Goal: Information Seeking & Learning: Learn about a topic

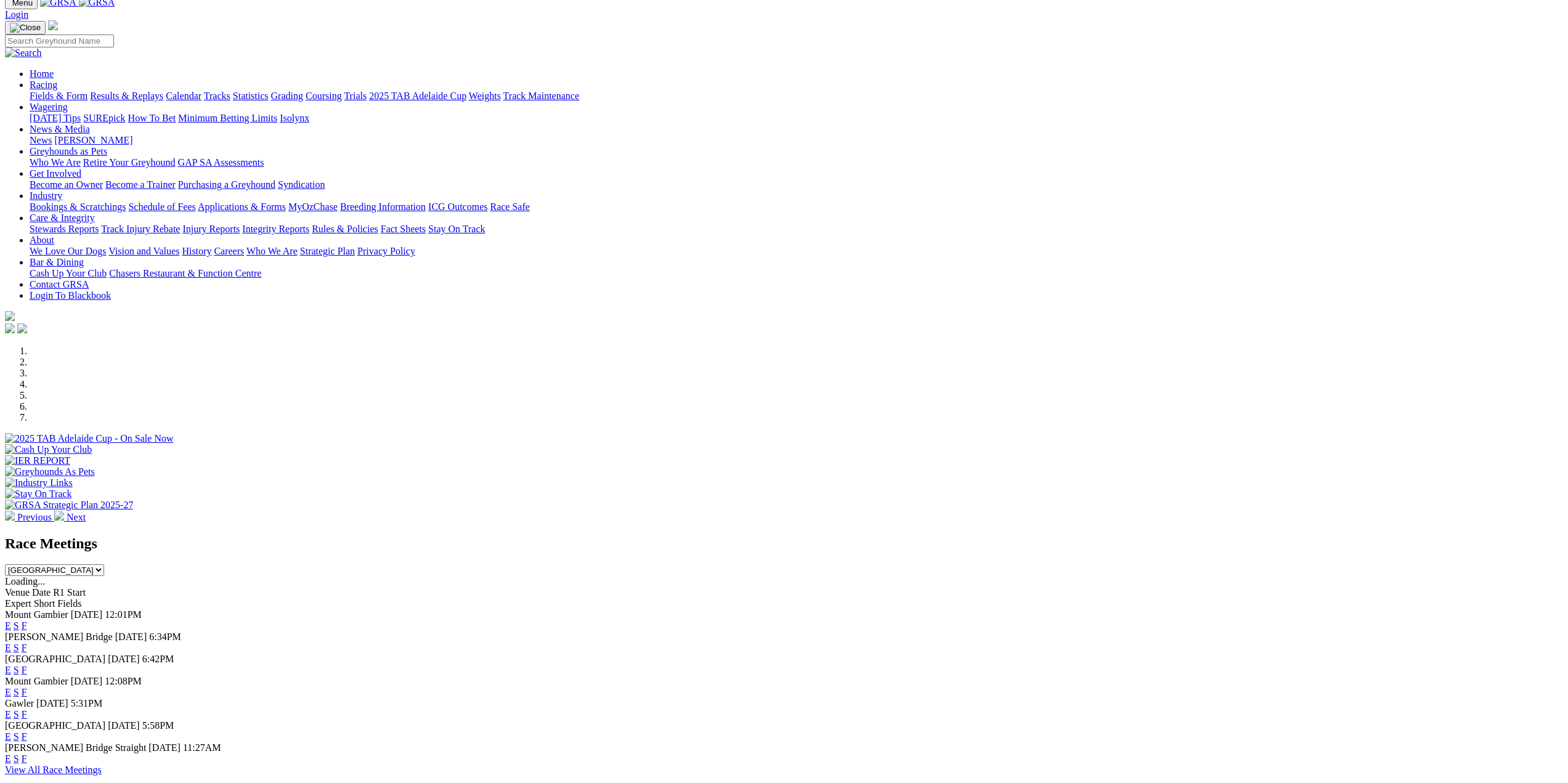
scroll to position [124, 0]
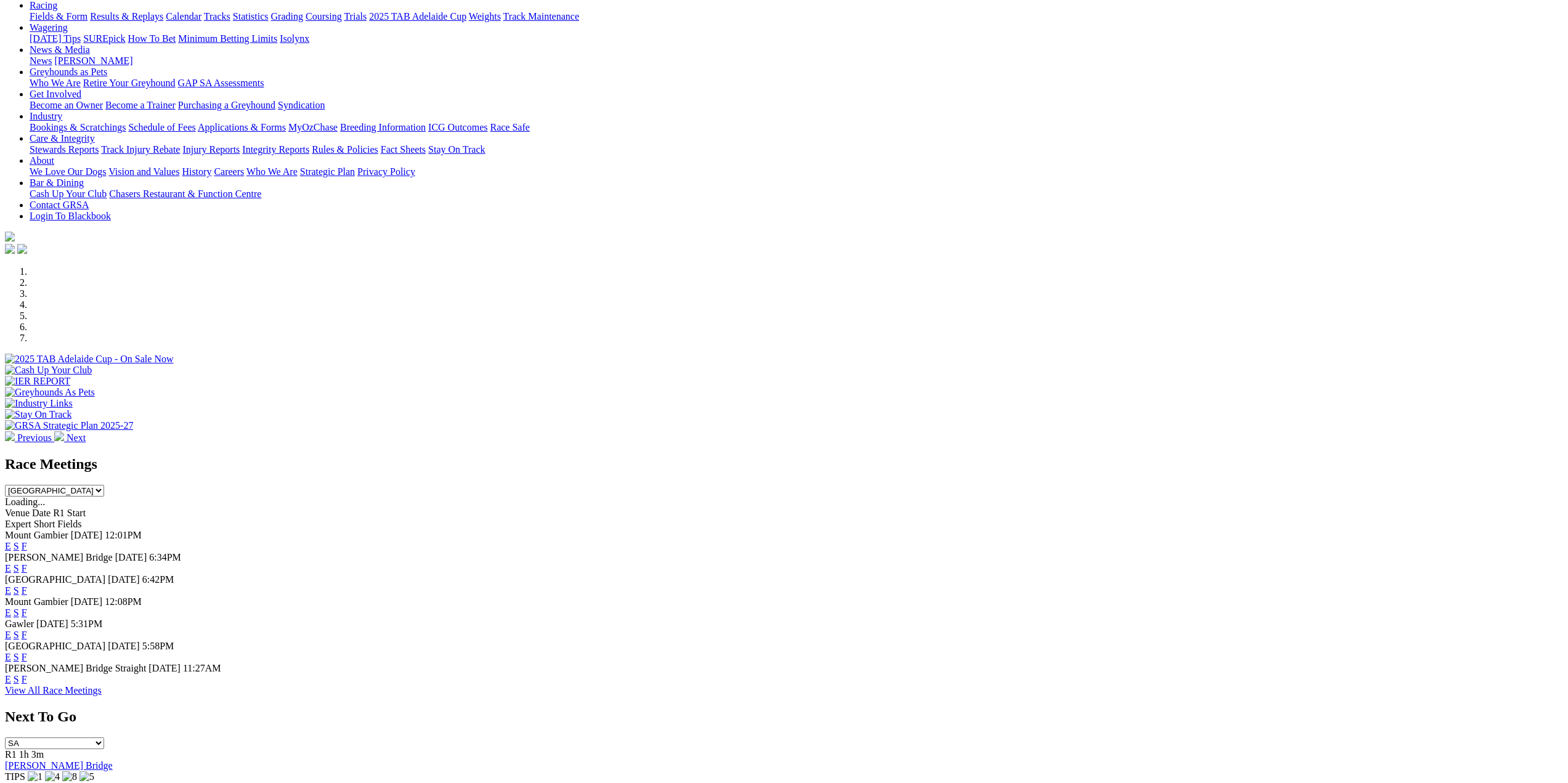
click at [27, 659] on link "F" at bounding box center [24, 657] width 5 height 10
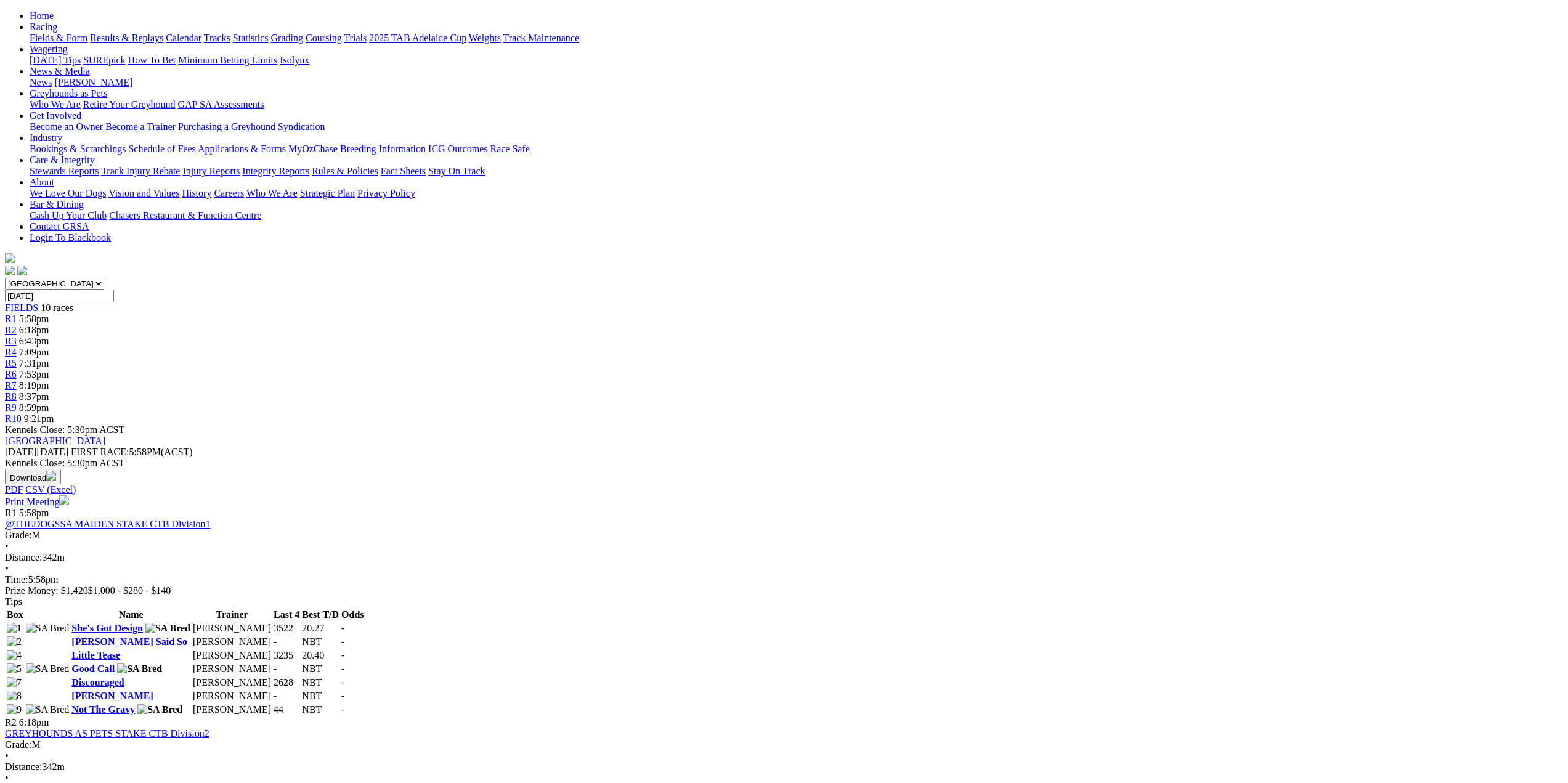
scroll to position [124, 0]
click at [16, 314] on link "R1" at bounding box center [11, 319] width 12 height 10
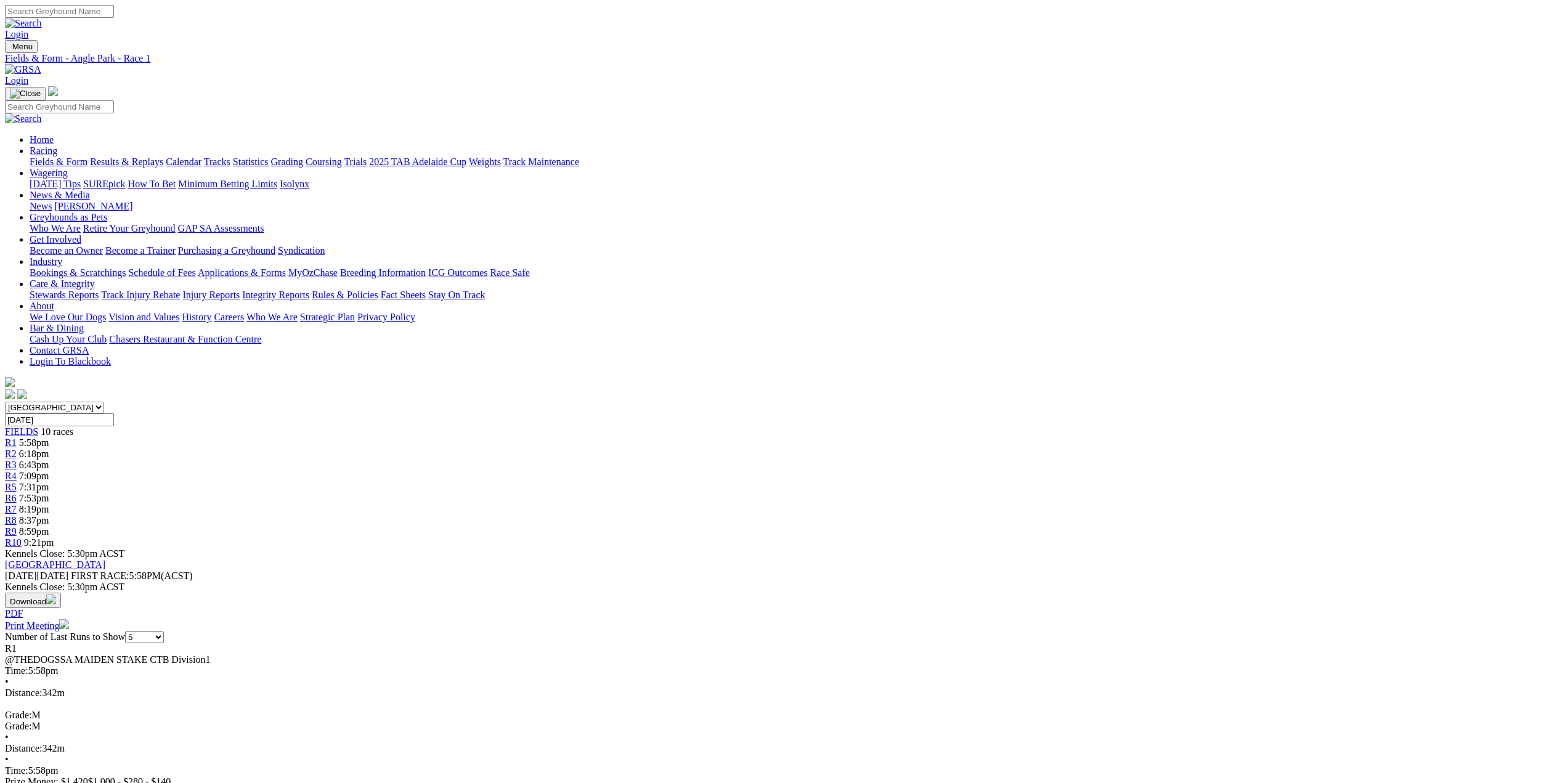
click at [16, 449] on span "R2" at bounding box center [11, 454] width 12 height 10
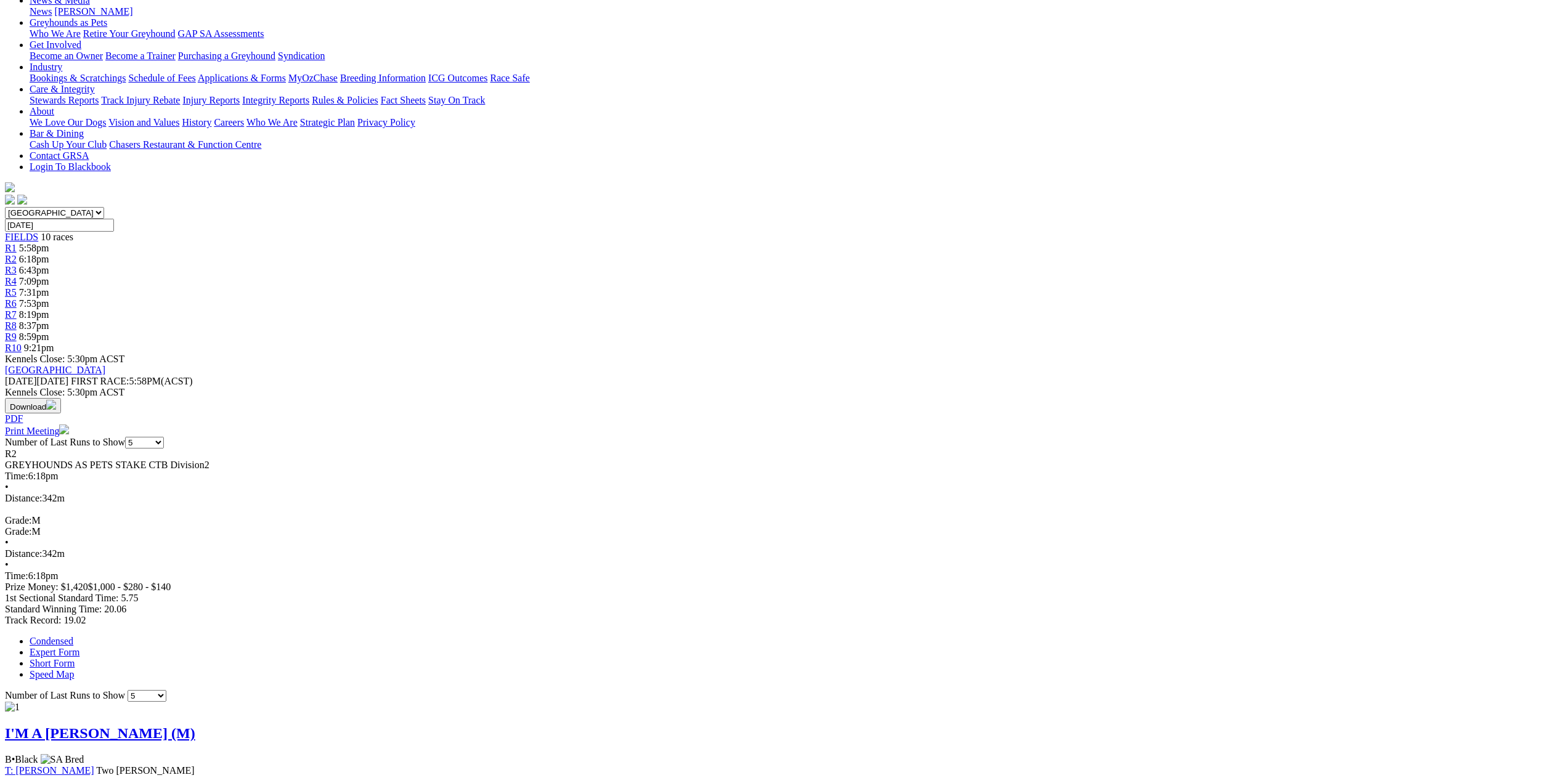
scroll to position [61, 0]
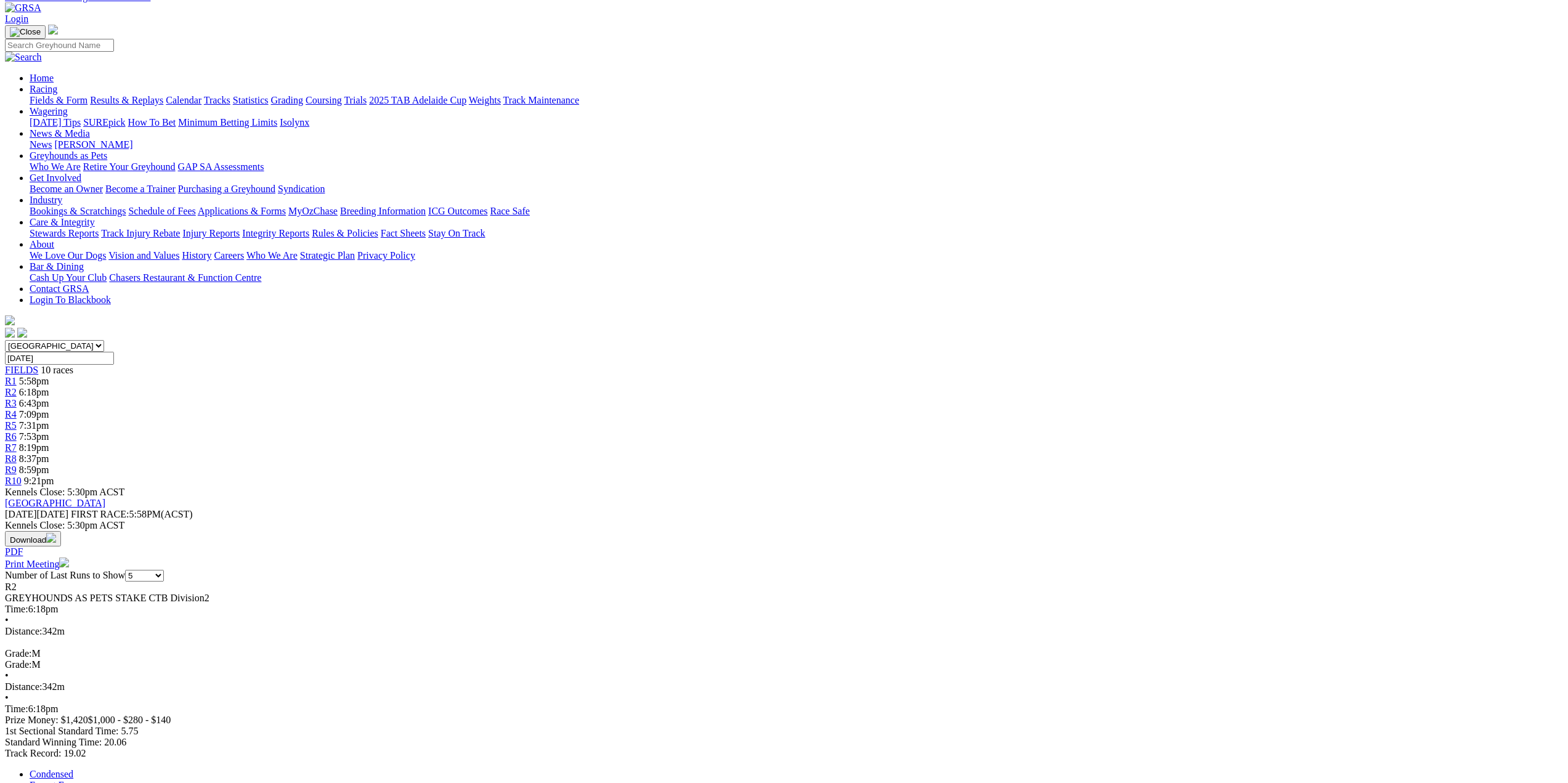
click at [16, 398] on span "R3" at bounding box center [11, 403] width 12 height 10
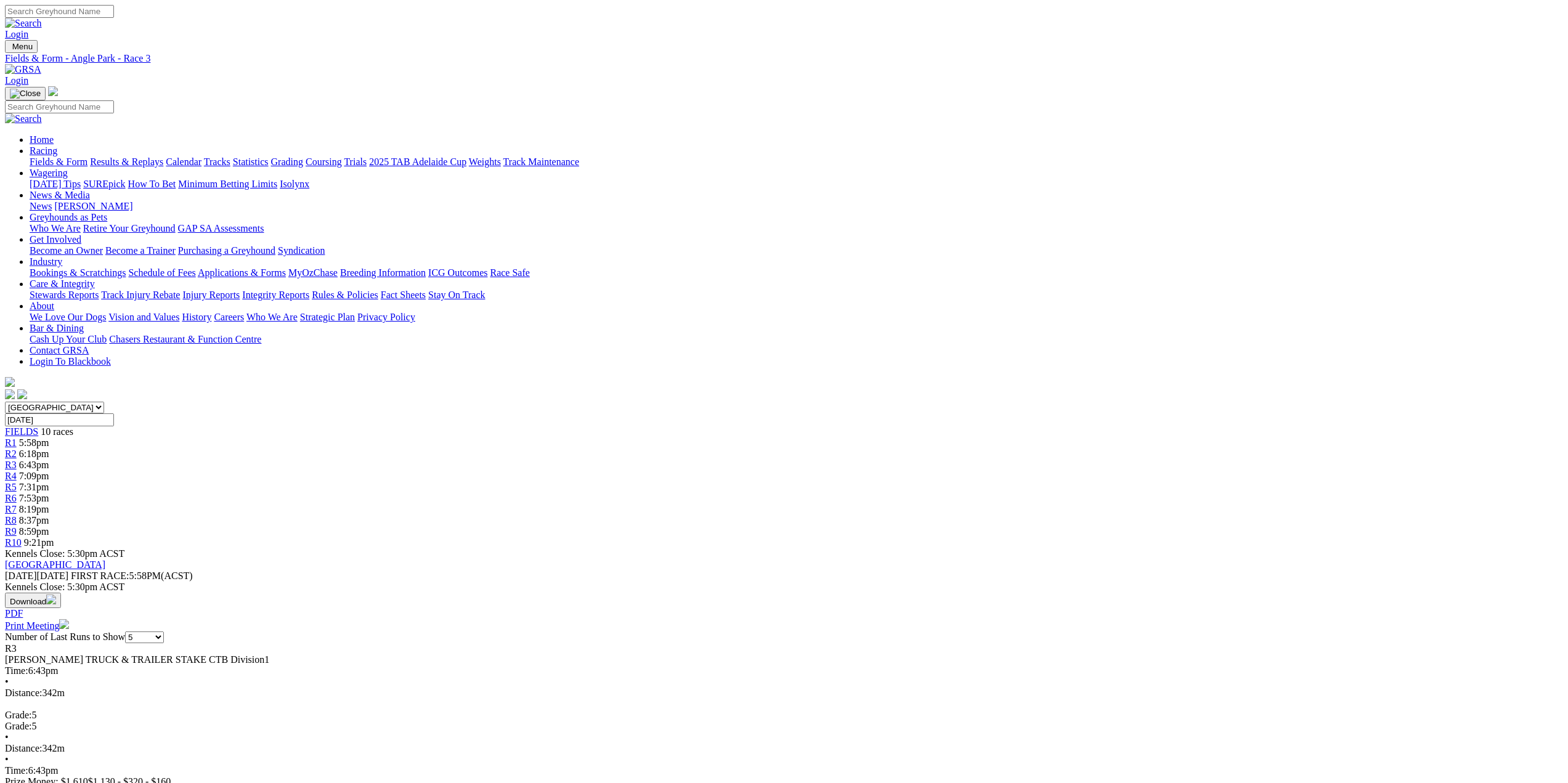
click at [720, 470] on div "R4 7:09pm" at bounding box center [784, 475] width 1558 height 11
click at [16, 481] on span "R5" at bounding box center [11, 487] width 12 height 10
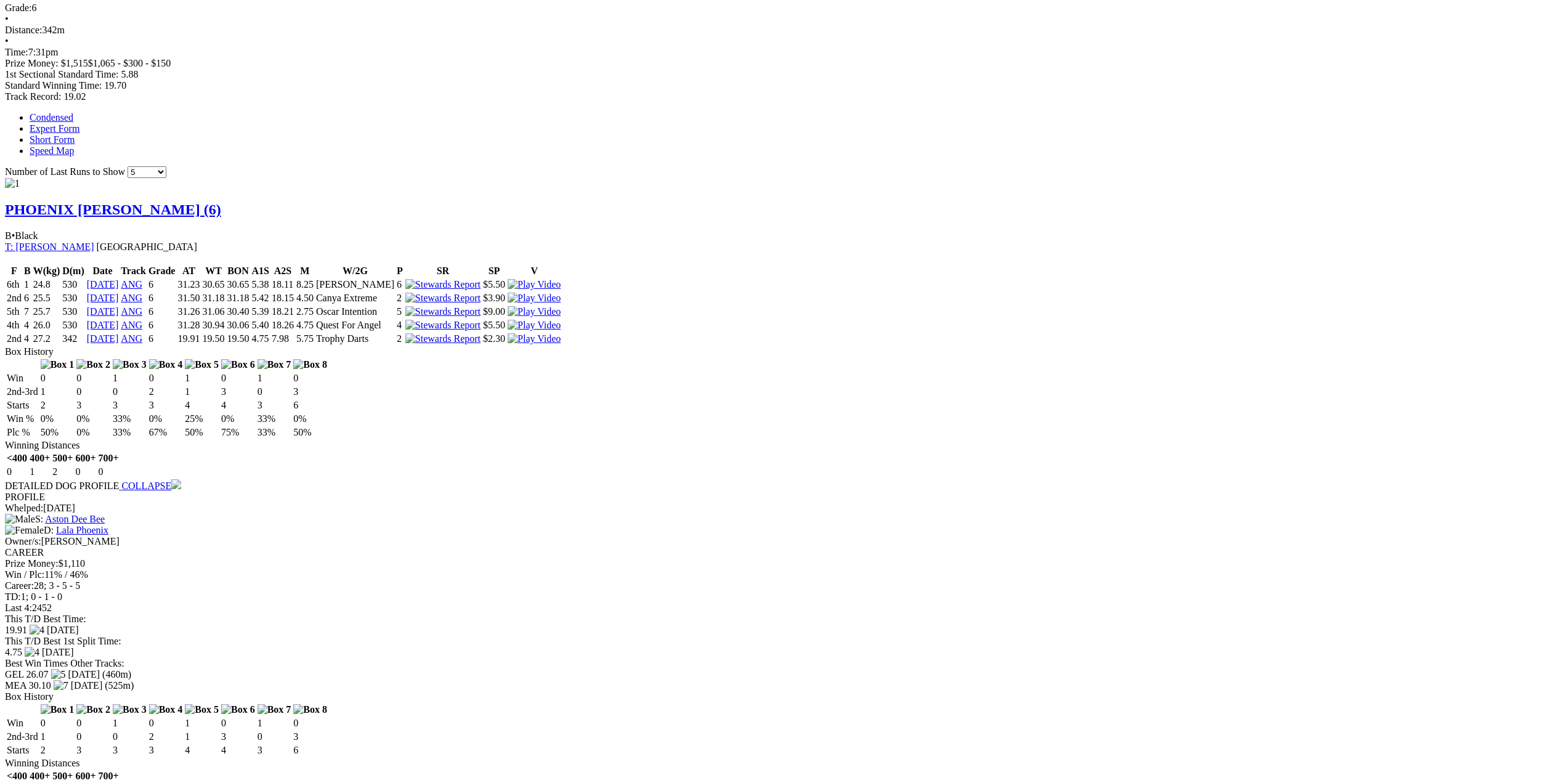
scroll to position [739, 0]
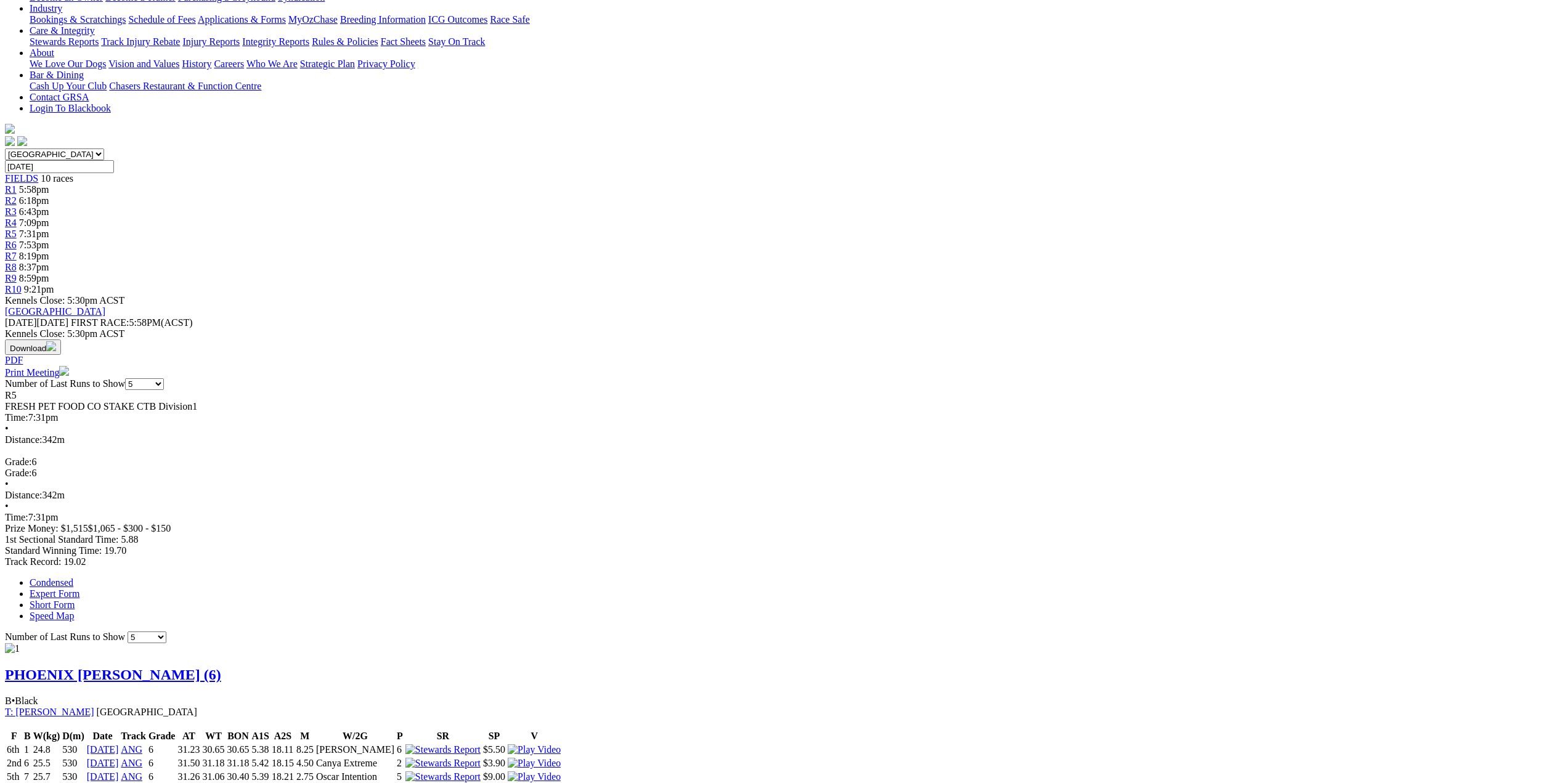
scroll to position [0, 0]
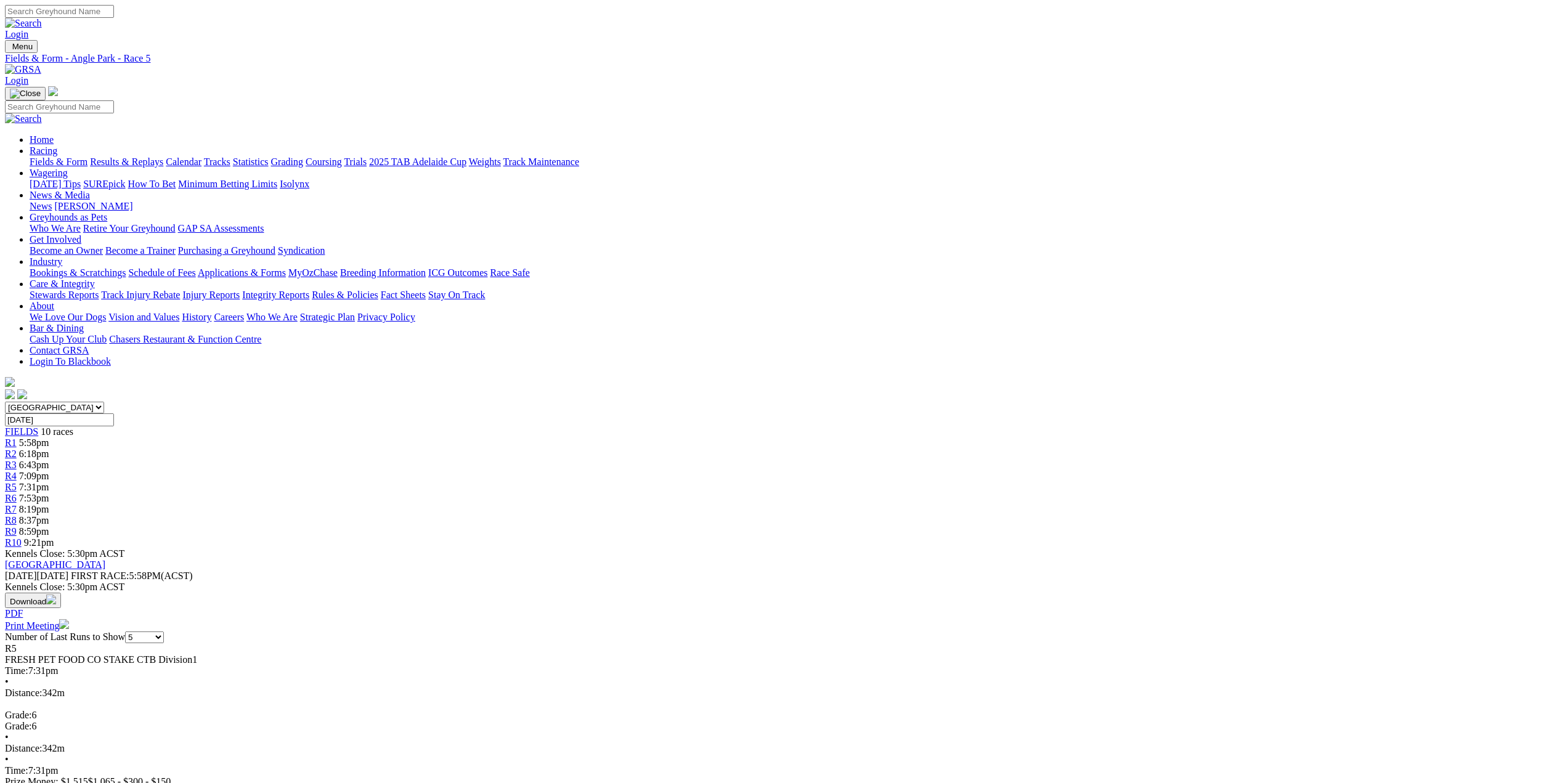
click at [16, 493] on span "R6" at bounding box center [11, 498] width 12 height 10
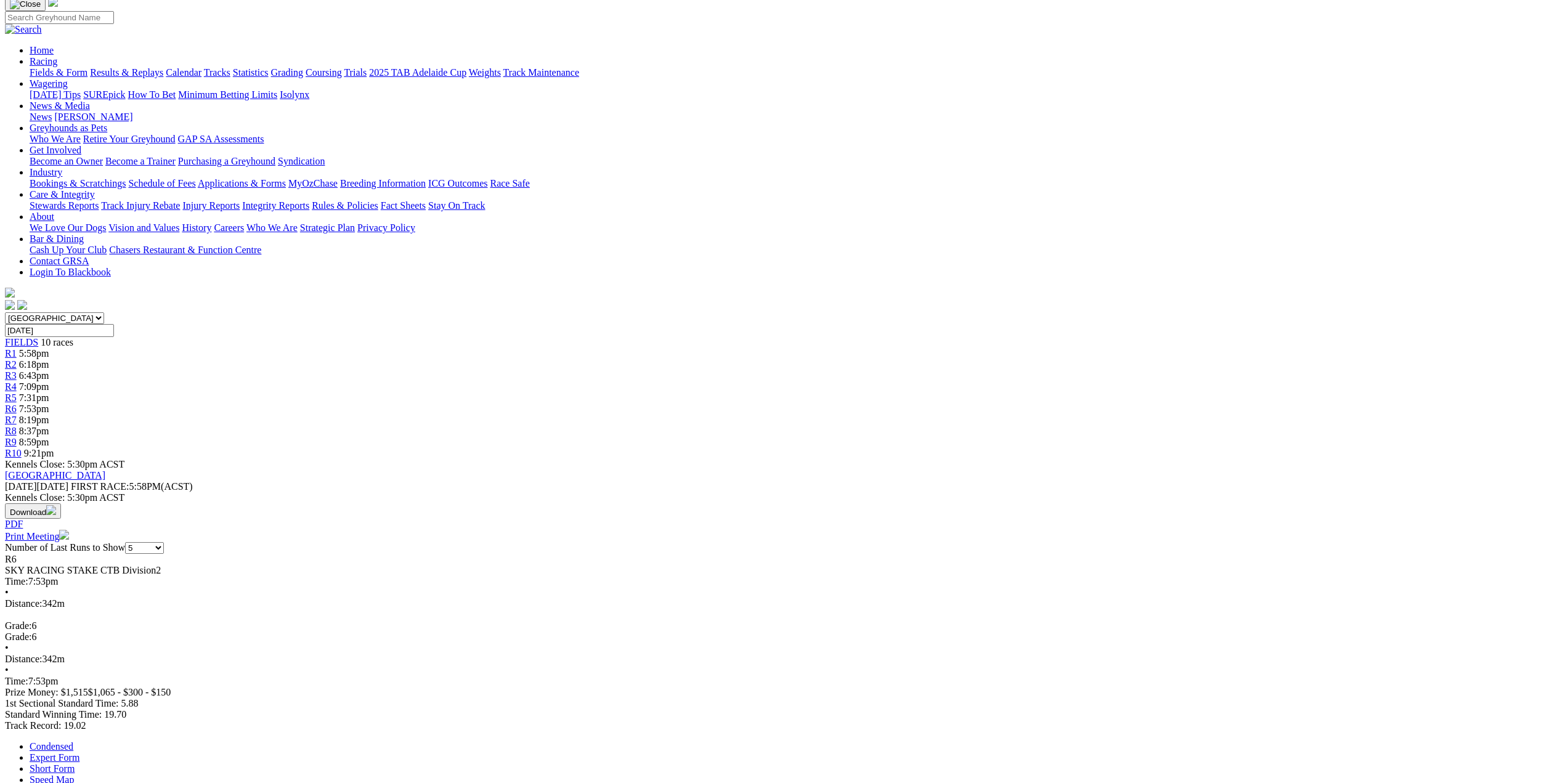
scroll to position [61, 0]
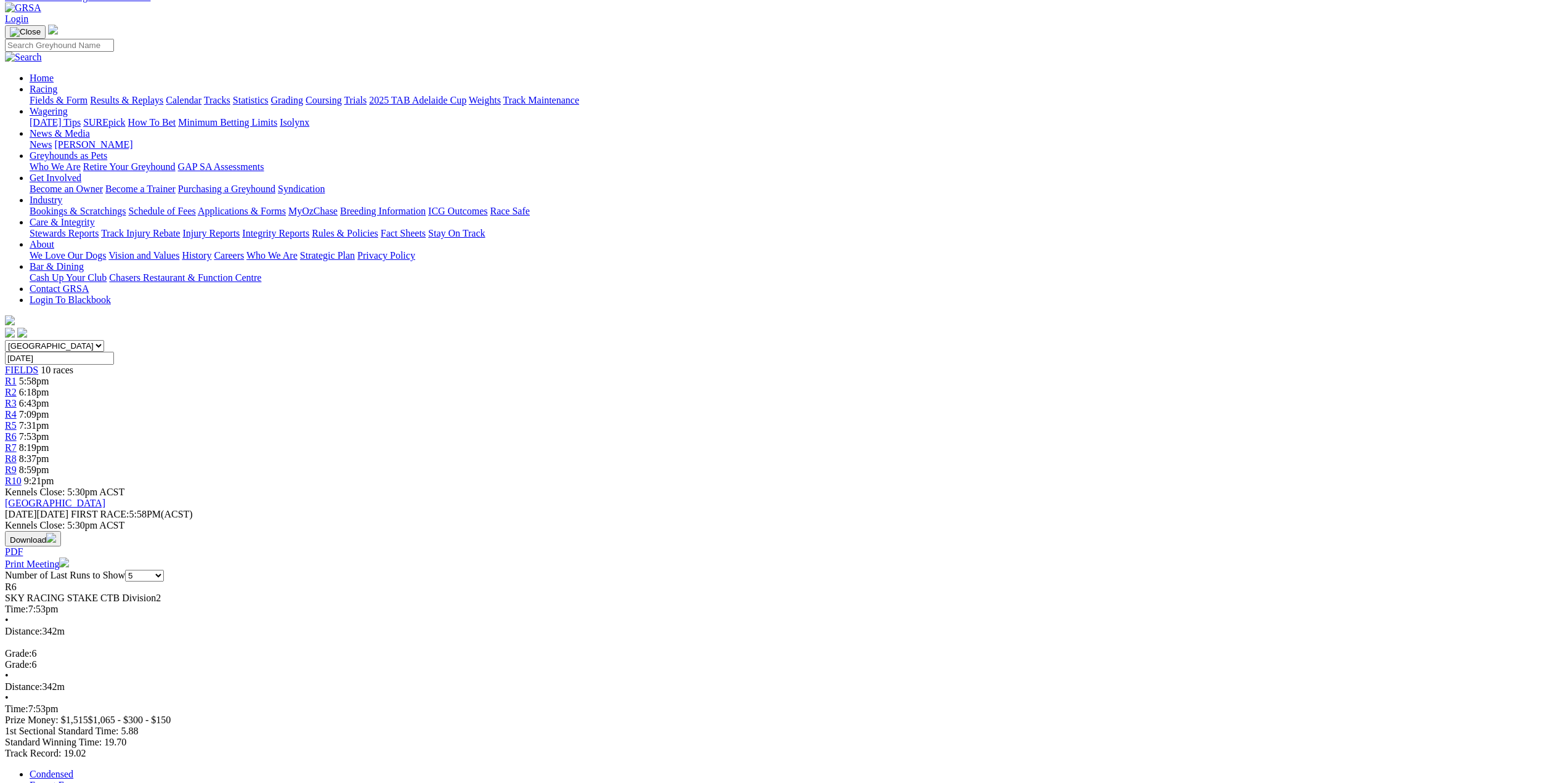
click at [16, 442] on span "R7" at bounding box center [11, 448] width 12 height 10
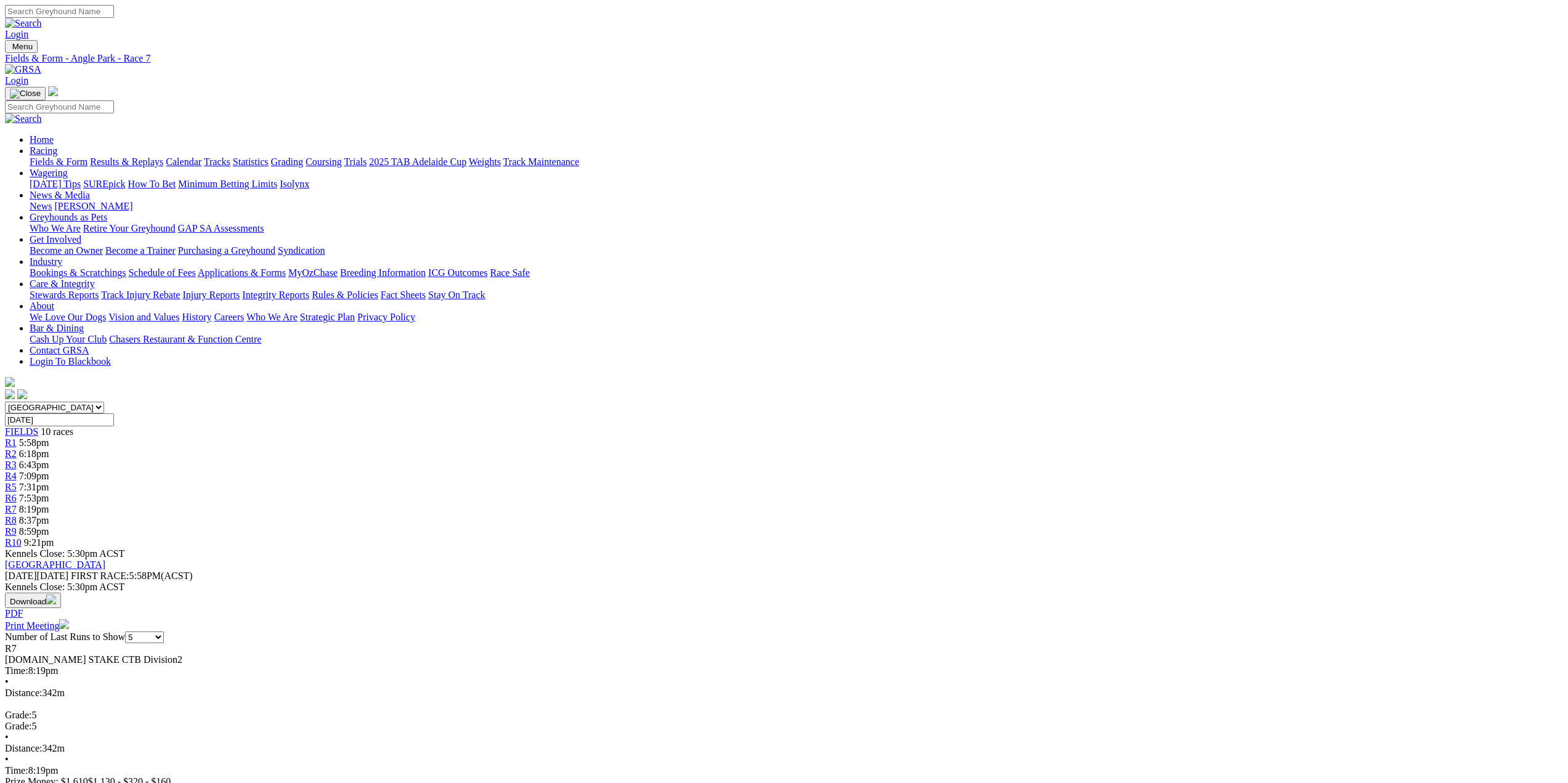
click at [16, 515] on span "R8" at bounding box center [11, 520] width 12 height 10
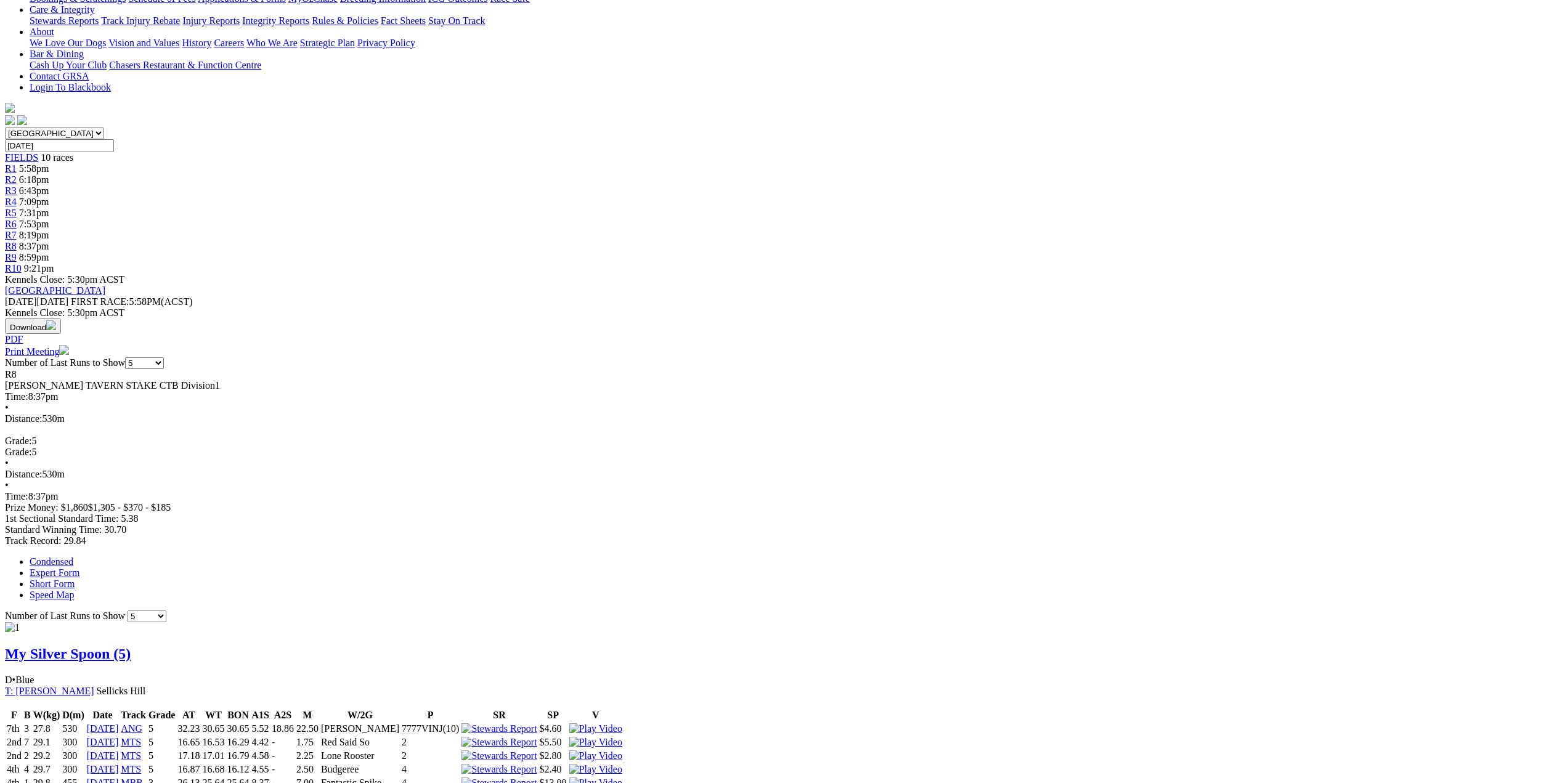
scroll to position [61, 0]
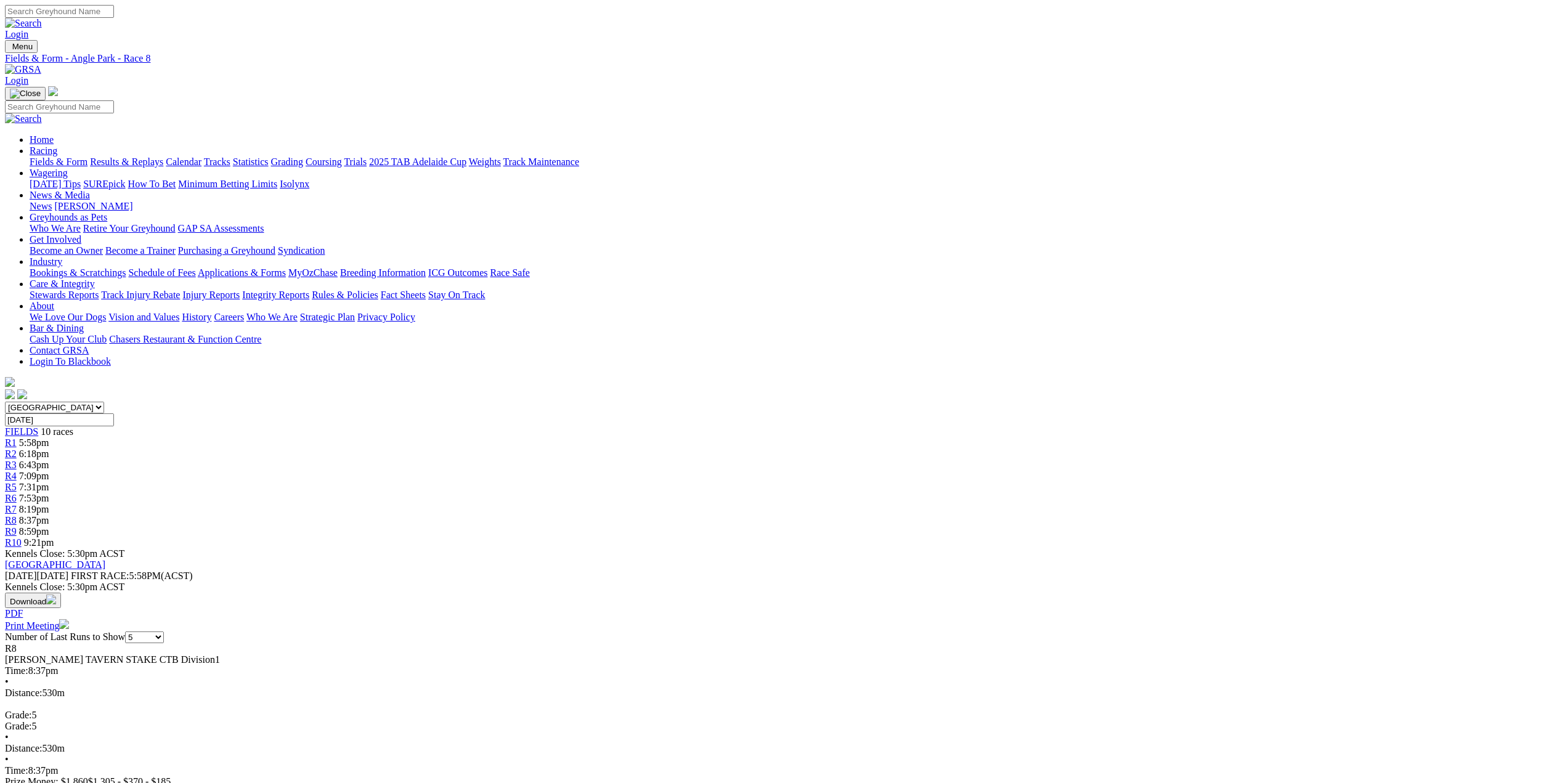
click at [16, 526] on span "R9" at bounding box center [11, 532] width 12 height 10
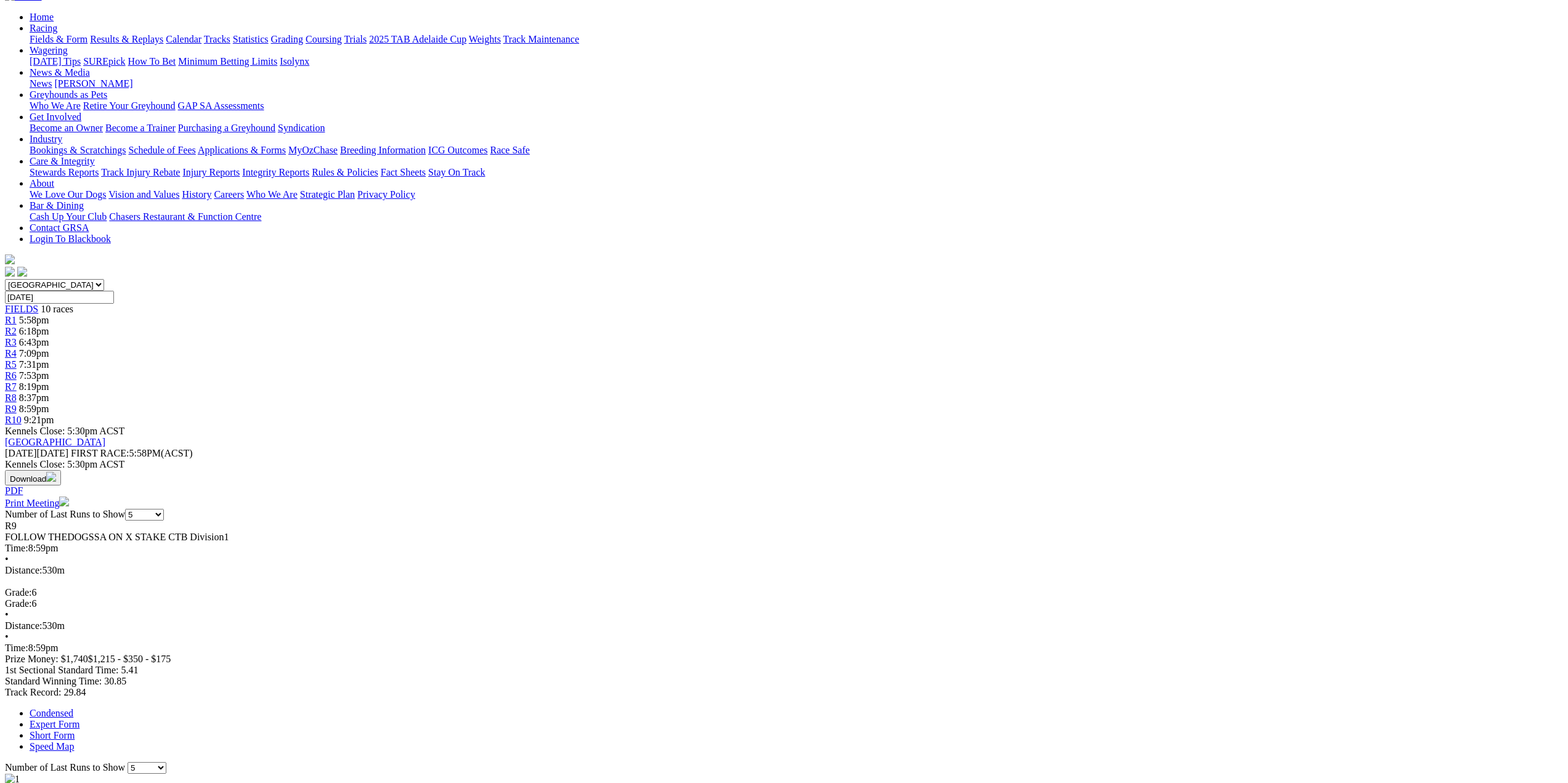
scroll to position [124, 0]
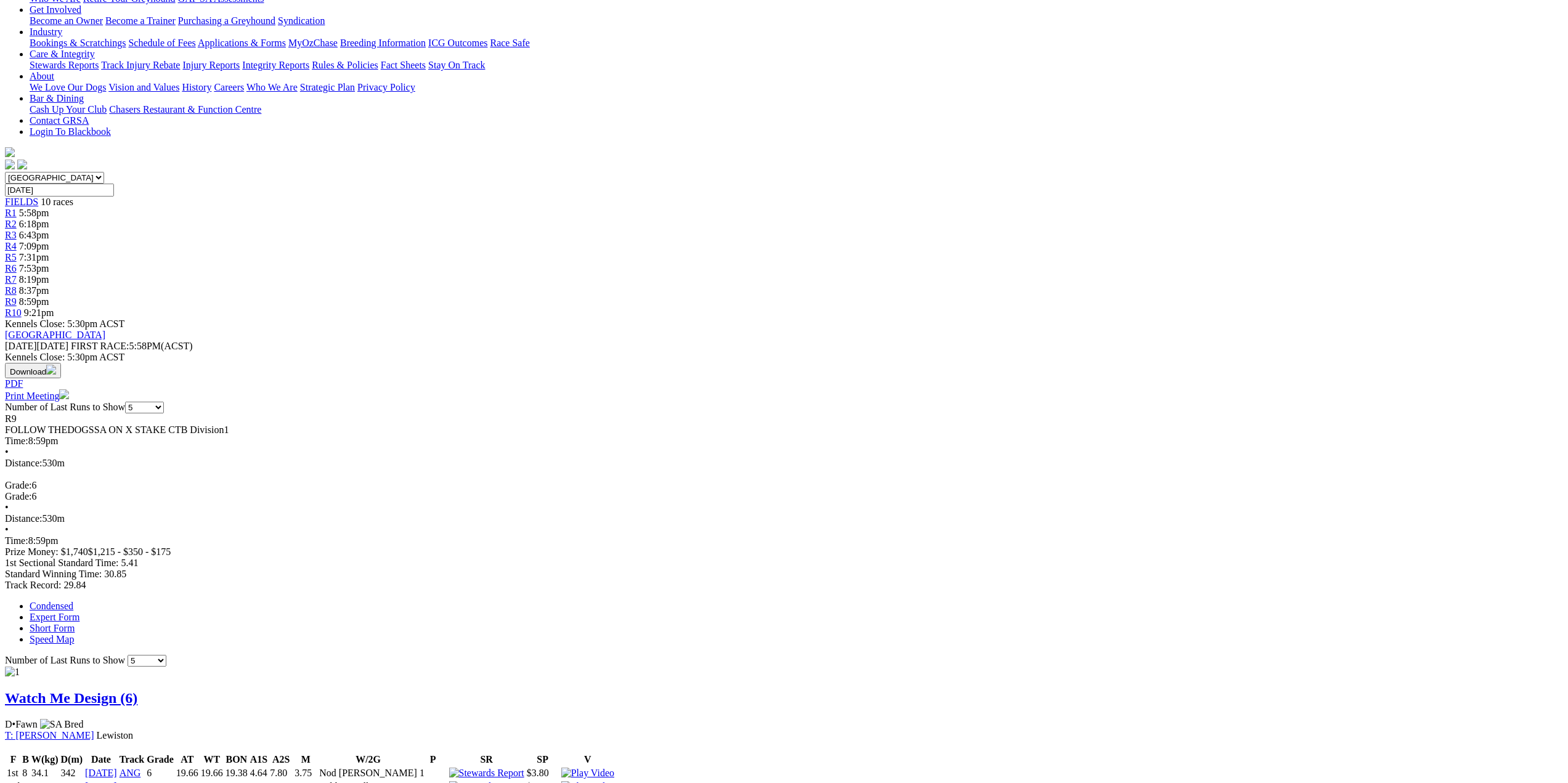
scroll to position [246, 0]
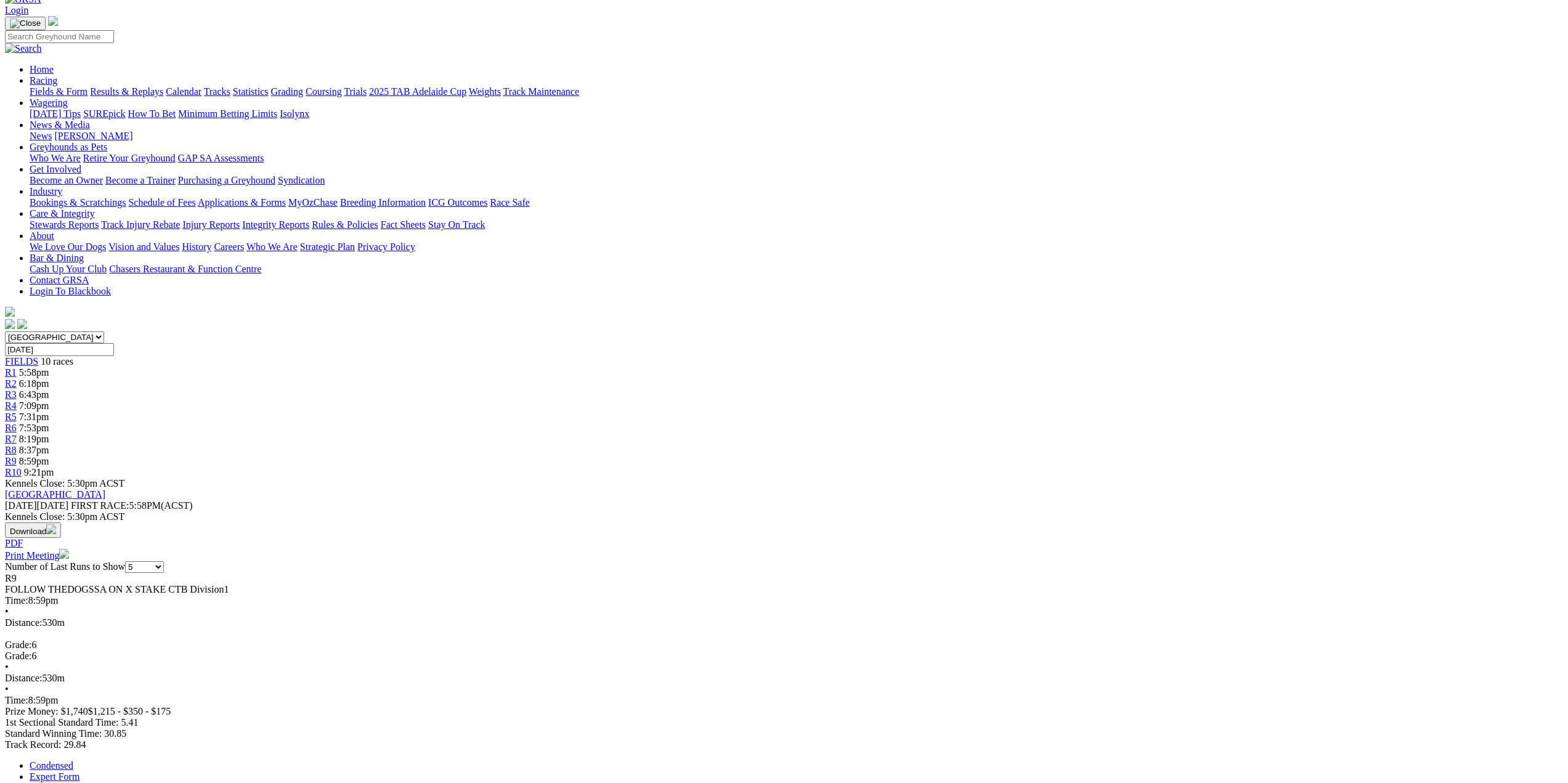
scroll to position [61, 0]
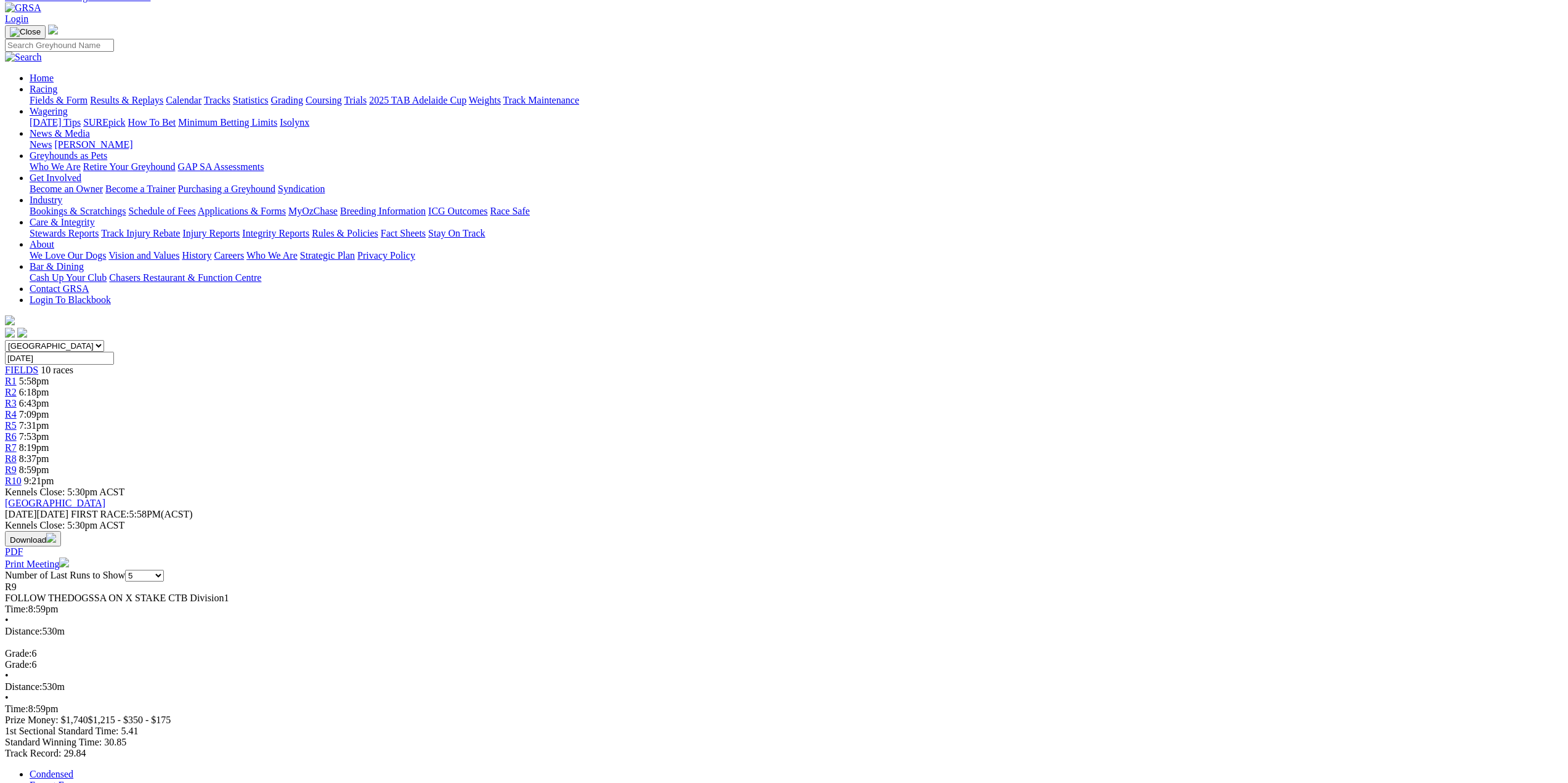
click at [22, 475] on span "R10" at bounding box center [13, 481] width 16 height 10
